Goal: Information Seeking & Learning: Find specific fact

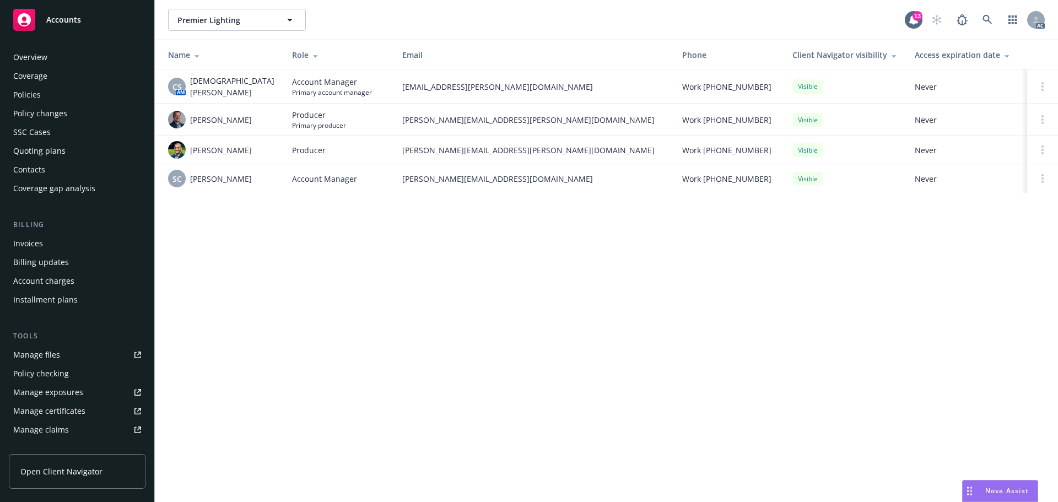
click at [33, 92] on div "Policies" at bounding box center [27, 95] width 28 height 18
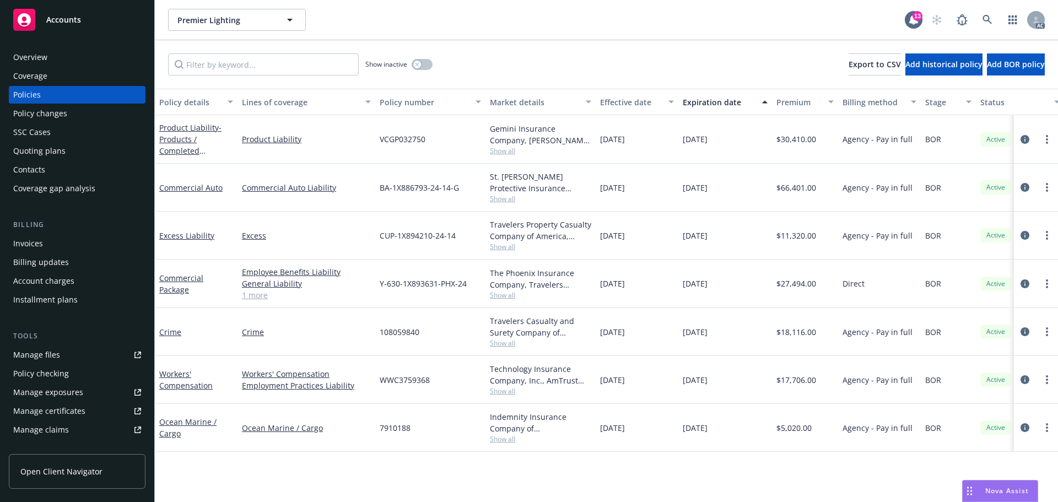
drag, startPoint x: 743, startPoint y: 244, endPoint x: 677, endPoint y: 239, distance: 66.3
click at [677, 239] on div "Excess Liability Excess CUP-1X894210-24-14 Travelers Property Casualty Company …" at bounding box center [686, 236] width 1063 height 48
click at [730, 202] on div "[DATE]" at bounding box center [725, 188] width 94 height 48
click at [733, 196] on div "[DATE]" at bounding box center [725, 188] width 94 height 48
drag, startPoint x: 736, startPoint y: 181, endPoint x: 667, endPoint y: 190, distance: 70.0
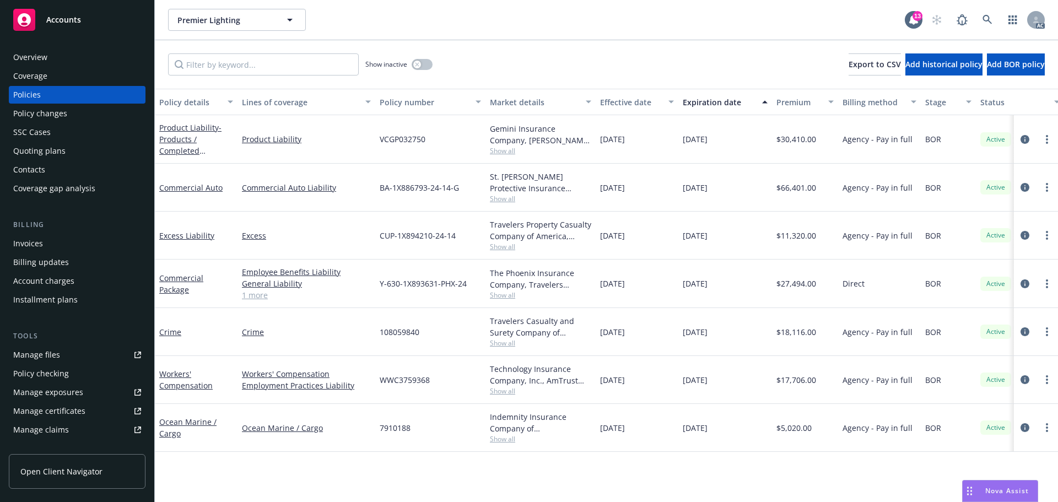
click at [667, 190] on div "Commercial Auto Commercial Auto Liability BA-1X886793-24-14-G St. [PERSON_NAME]…" at bounding box center [686, 188] width 1063 height 48
copy div "[DATE]"
drag, startPoint x: 736, startPoint y: 290, endPoint x: 681, endPoint y: 290, distance: 54.5
click at [681, 290] on div "[DATE]" at bounding box center [725, 283] width 94 height 48
copy span "[DATE]"
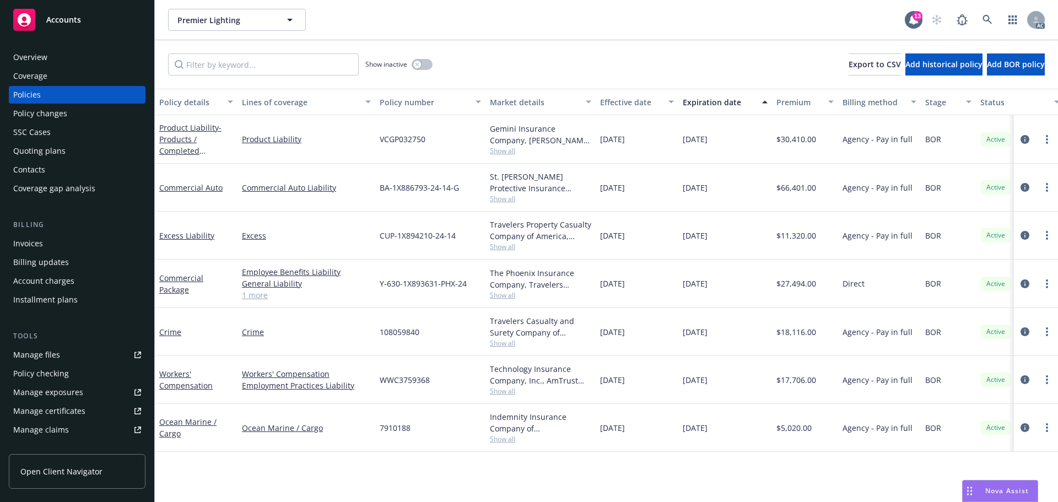
drag, startPoint x: 748, startPoint y: 384, endPoint x: 668, endPoint y: 385, distance: 79.3
click at [668, 385] on div "Workers' Compensation Workers' Compensation Employment Practices Liability WWC3…" at bounding box center [686, 380] width 1063 height 48
copy div "[DATE]"
